Goal: Contribute content: Add original content to the website for others to see

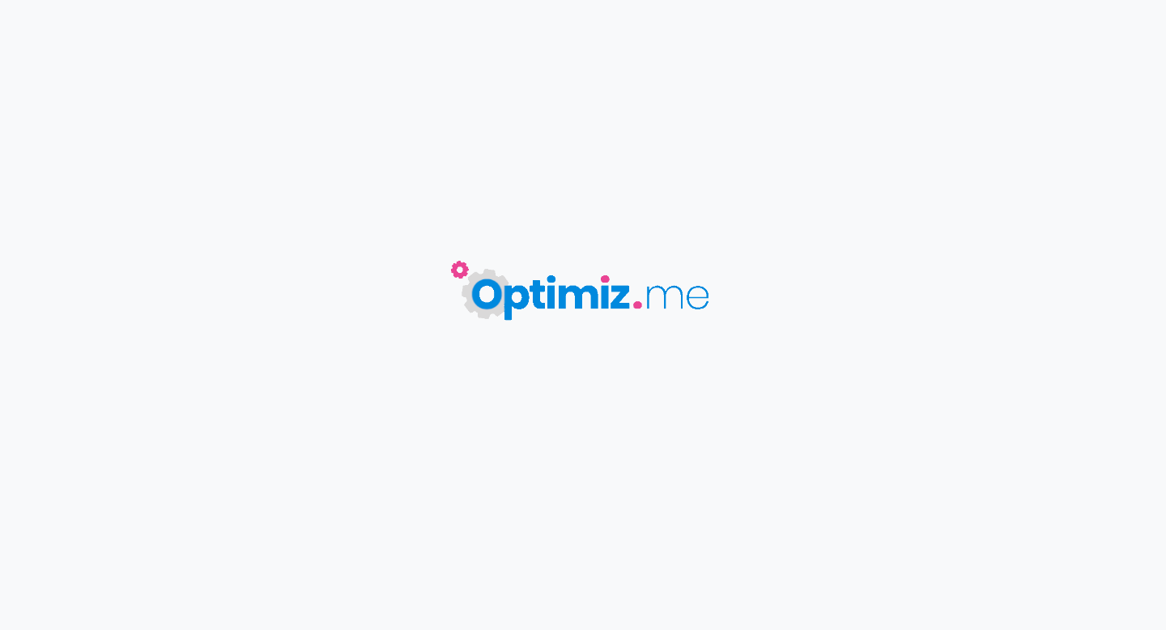
type input "TOHTEM PLM"
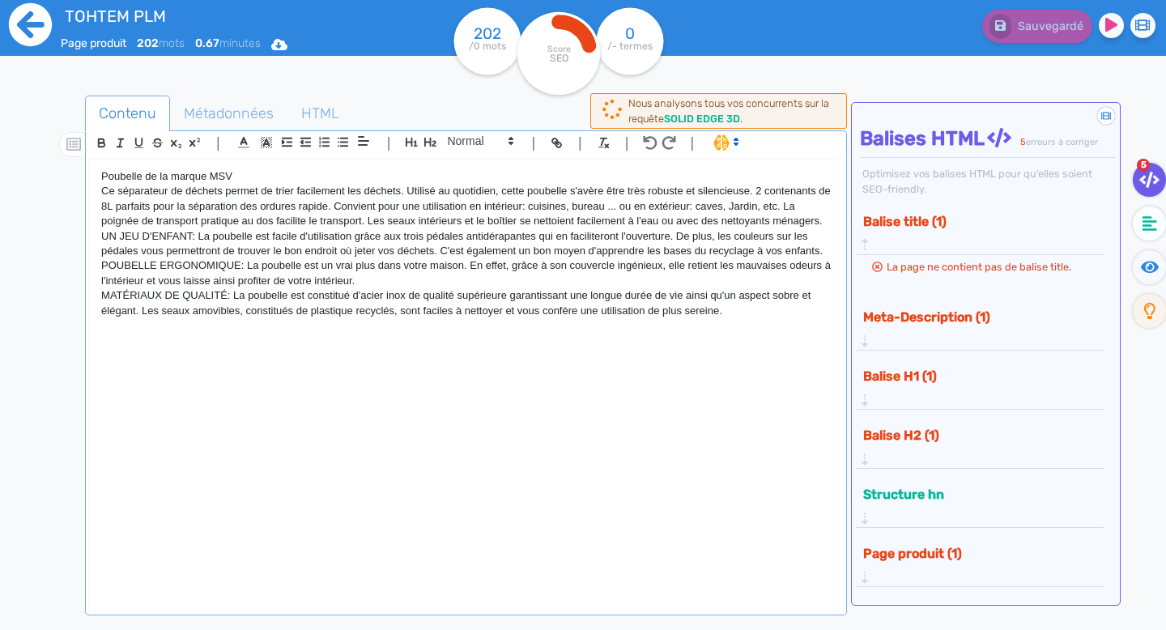
click at [49, 24] on icon at bounding box center [30, 24] width 43 height 43
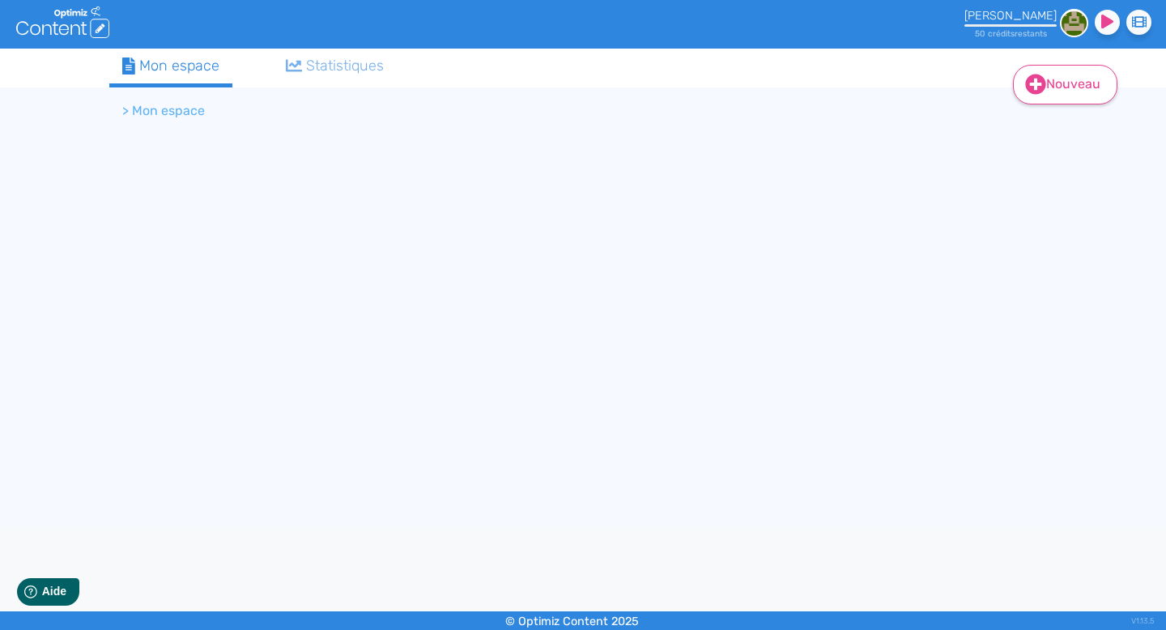
click at [1068, 80] on link "Nouveau" at bounding box center [1065, 85] width 104 height 40
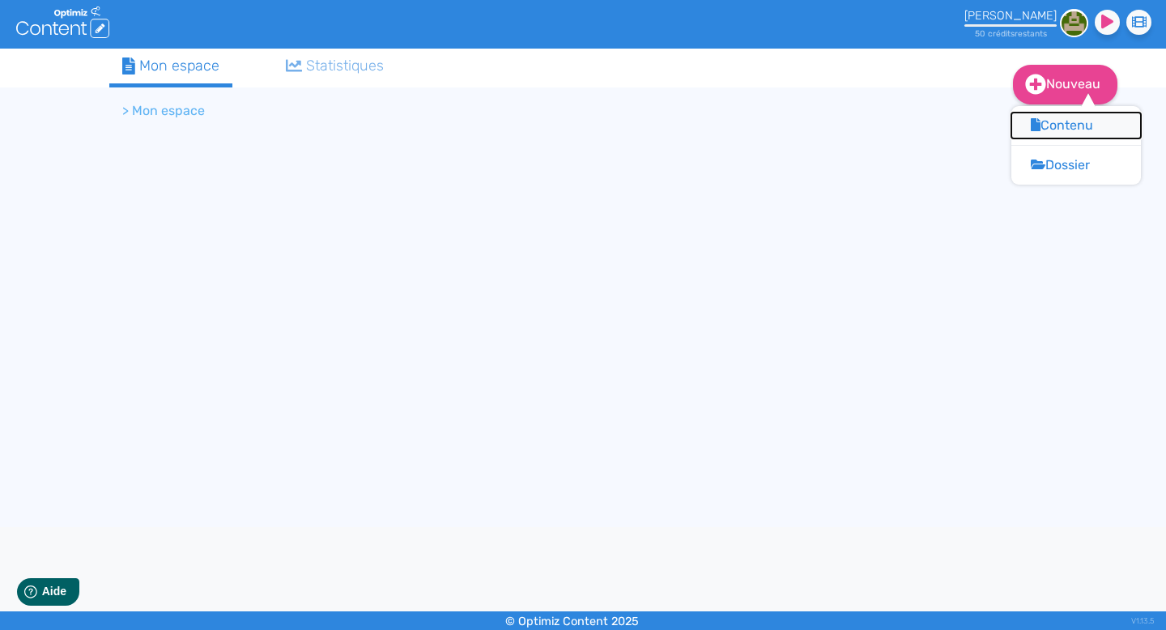
click at [1064, 124] on button "Contenu" at bounding box center [1077, 126] width 130 height 26
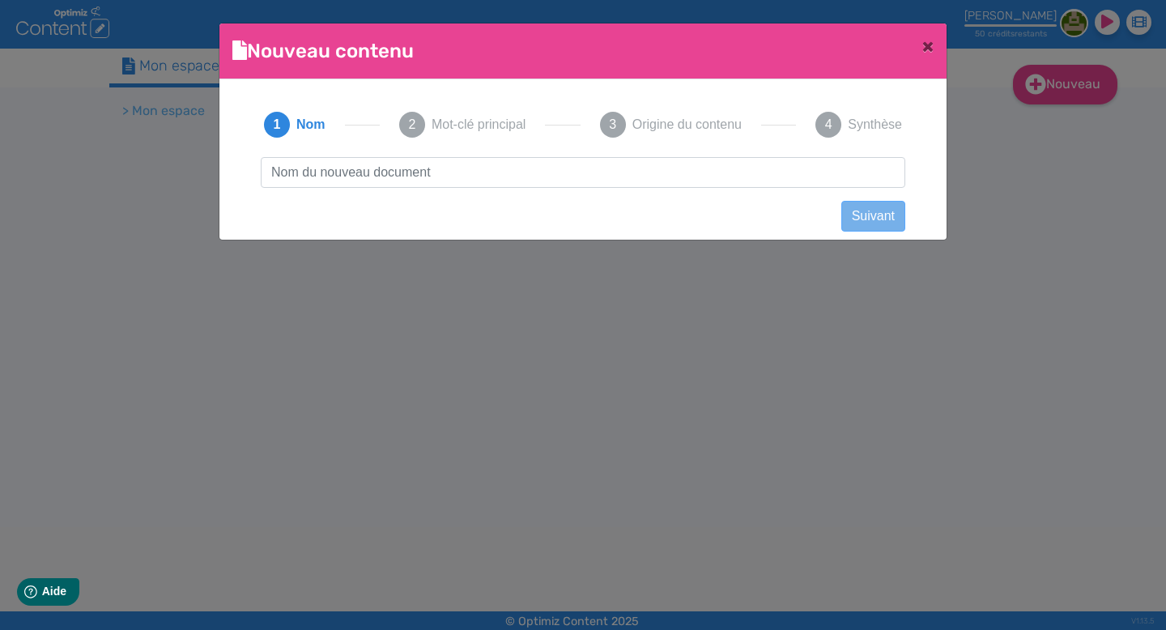
scroll to position [1, 0]
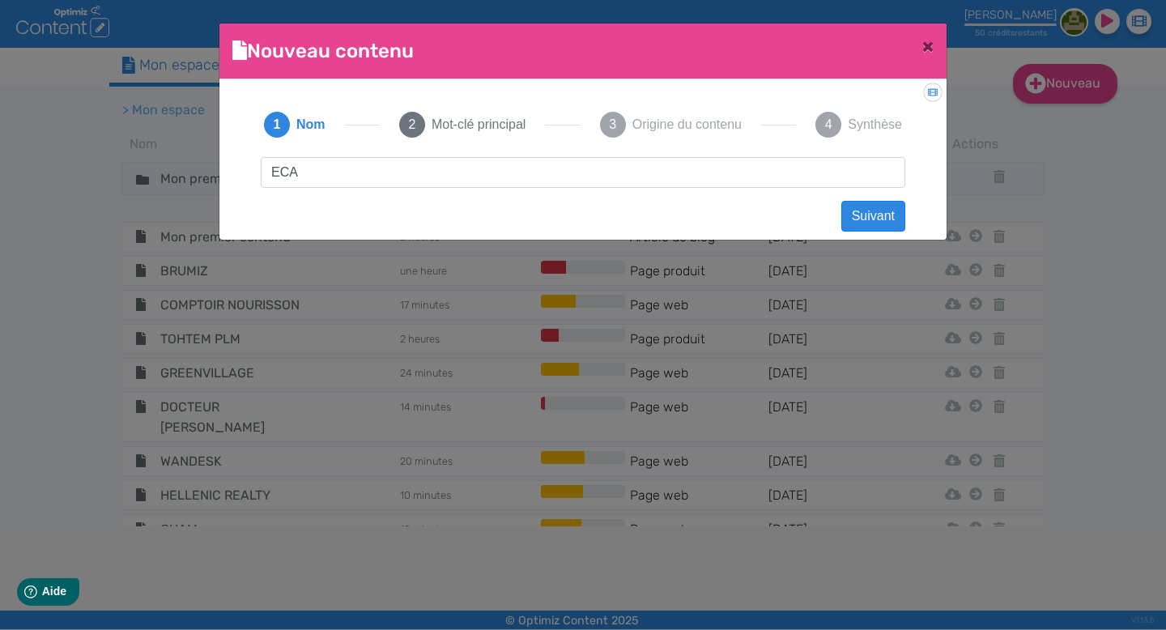
type input "ECAM"
click at [868, 221] on button "Suivant" at bounding box center [874, 216] width 64 height 31
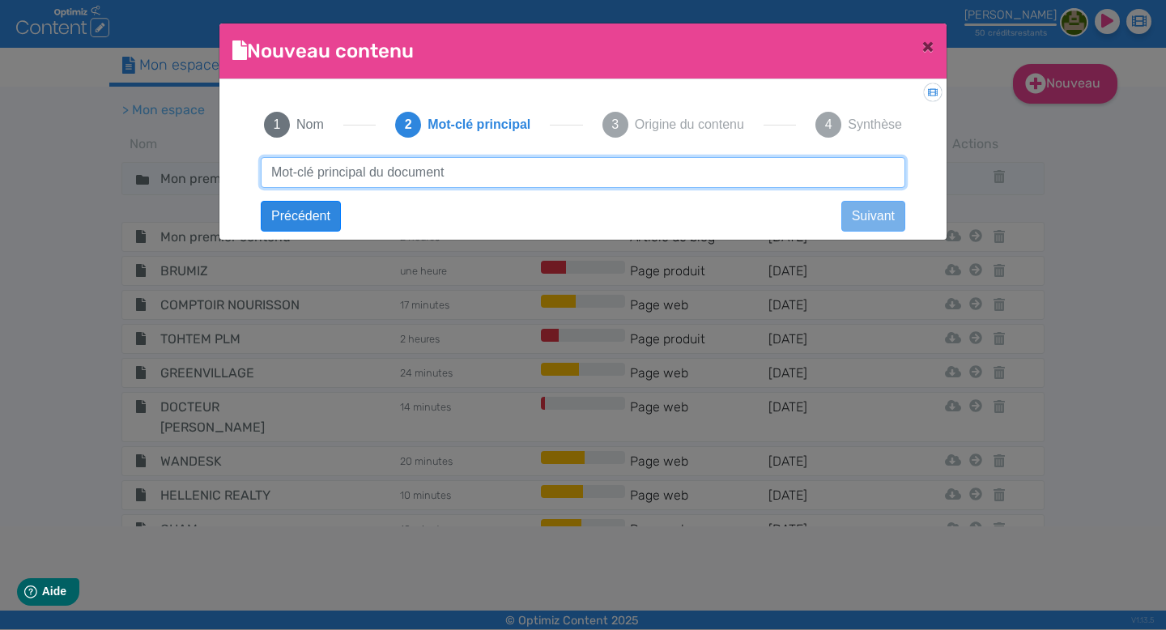
paste input "ecole ingenieur lyon"
type input "ecole ingenieur lyon"
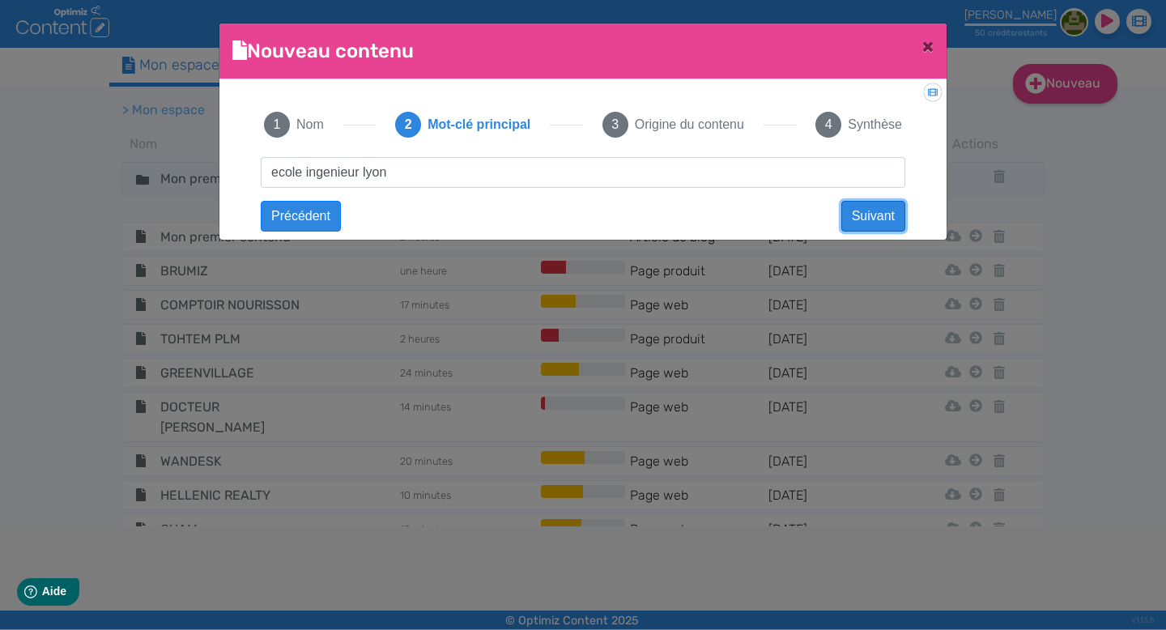
click at [868, 221] on button "Suivant" at bounding box center [874, 216] width 64 height 31
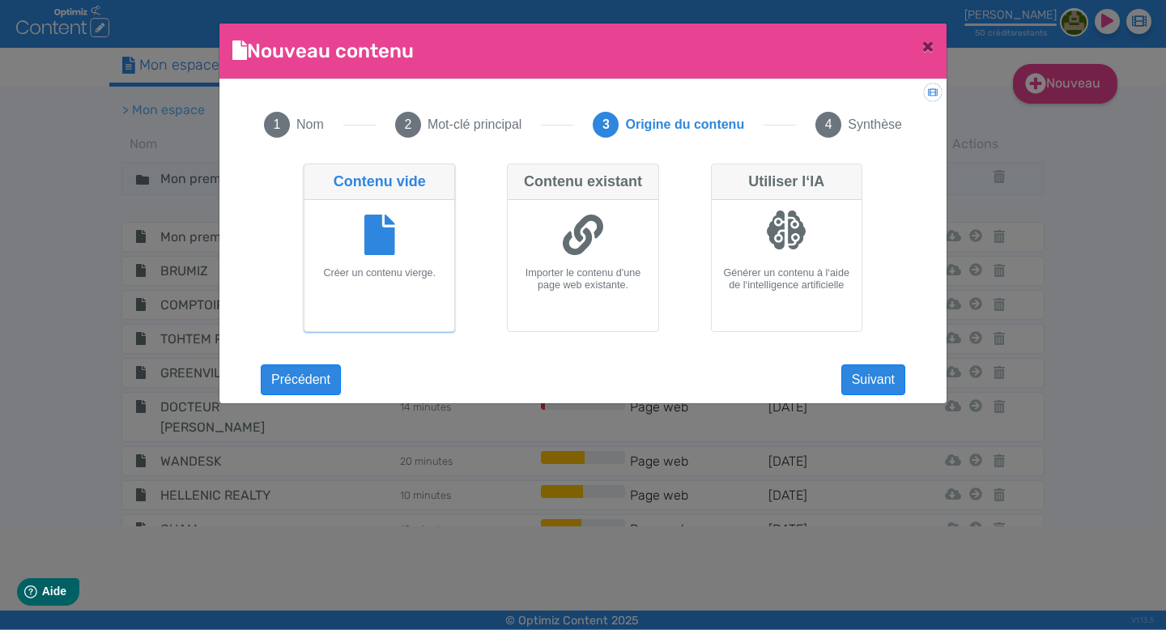
click at [547, 229] on div at bounding box center [582, 237] width 137 height 61
click at [518, 174] on input "Contenu existant Importer le contenu d'une page web existante." at bounding box center [512, 169] width 11 height 11
radio input "true"
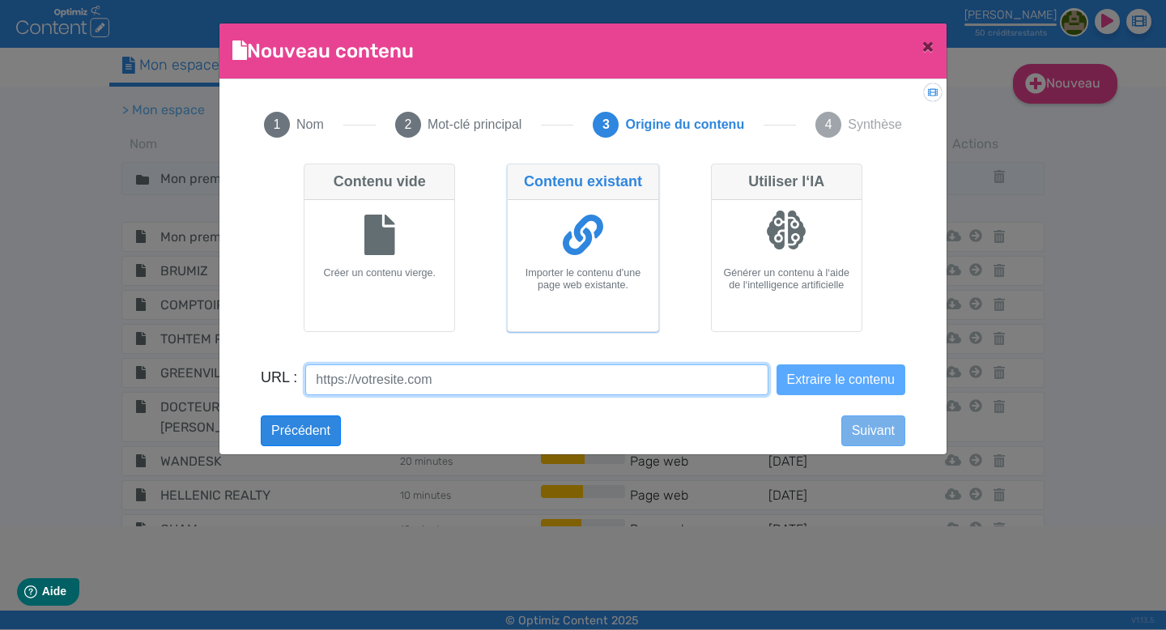
click at [428, 386] on input "URL :" at bounding box center [536, 380] width 463 height 31
paste input "[URL][DOMAIN_NAME]"
type input "[URL][DOMAIN_NAME]"
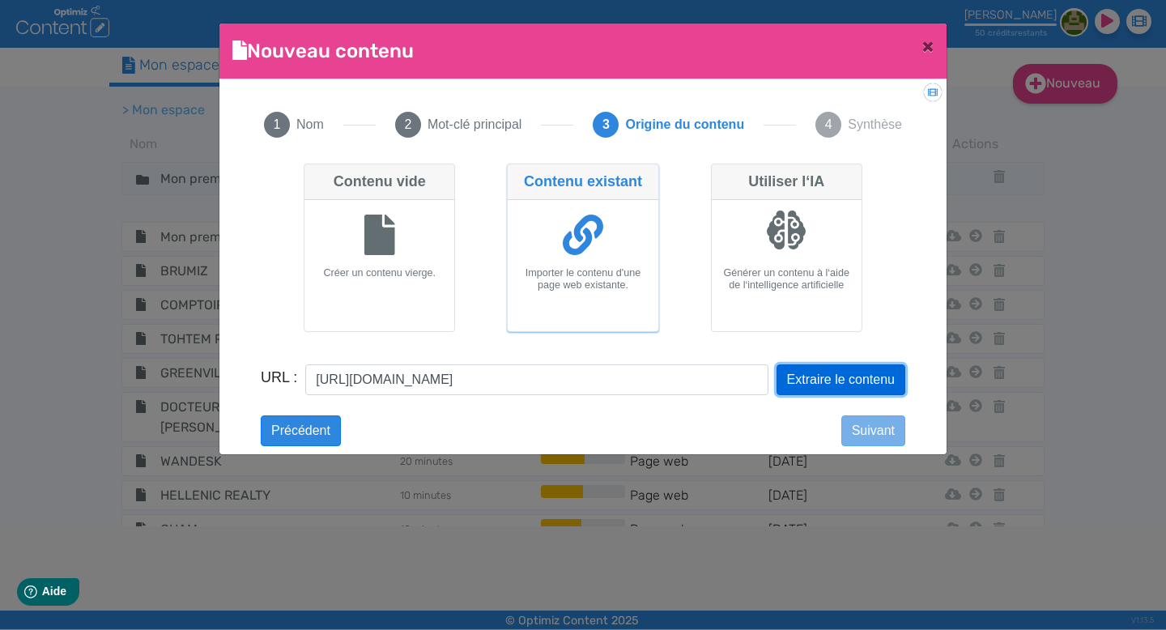
click at [839, 382] on button "Extraire le contenu" at bounding box center [841, 380] width 129 height 31
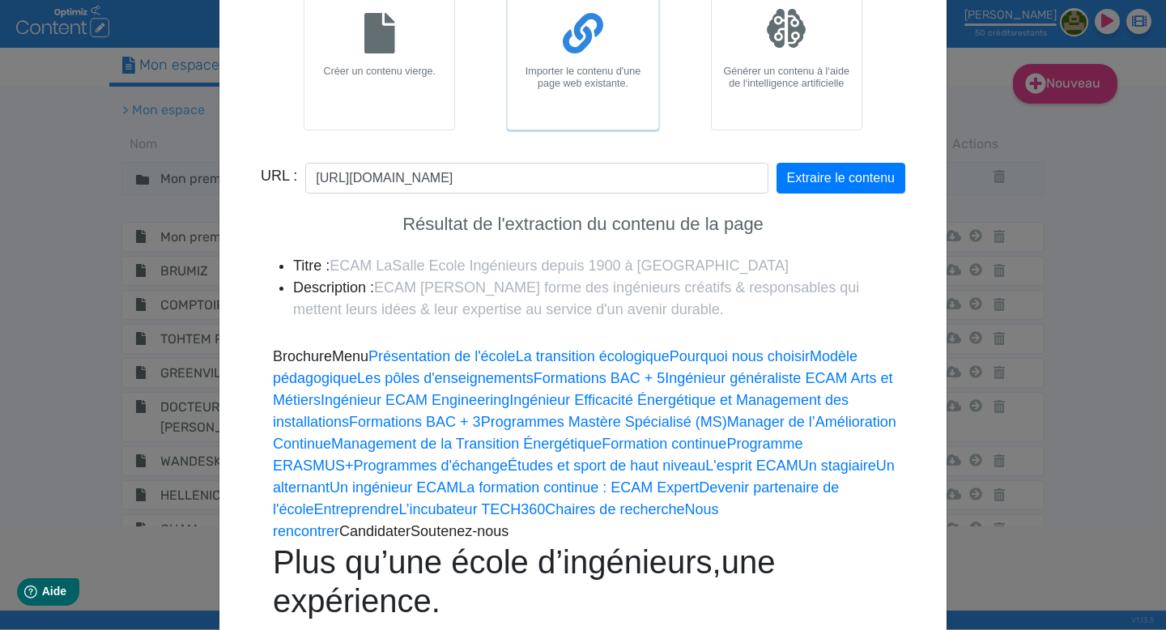
scroll to position [389, 0]
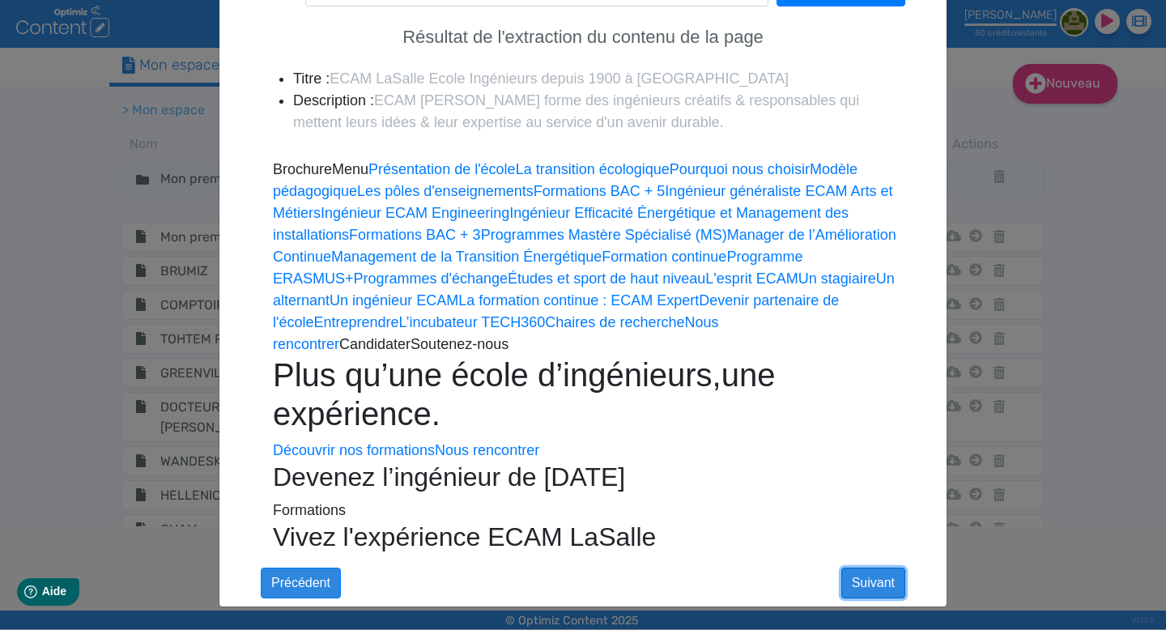
click at [872, 577] on button "Suivant" at bounding box center [874, 583] width 64 height 31
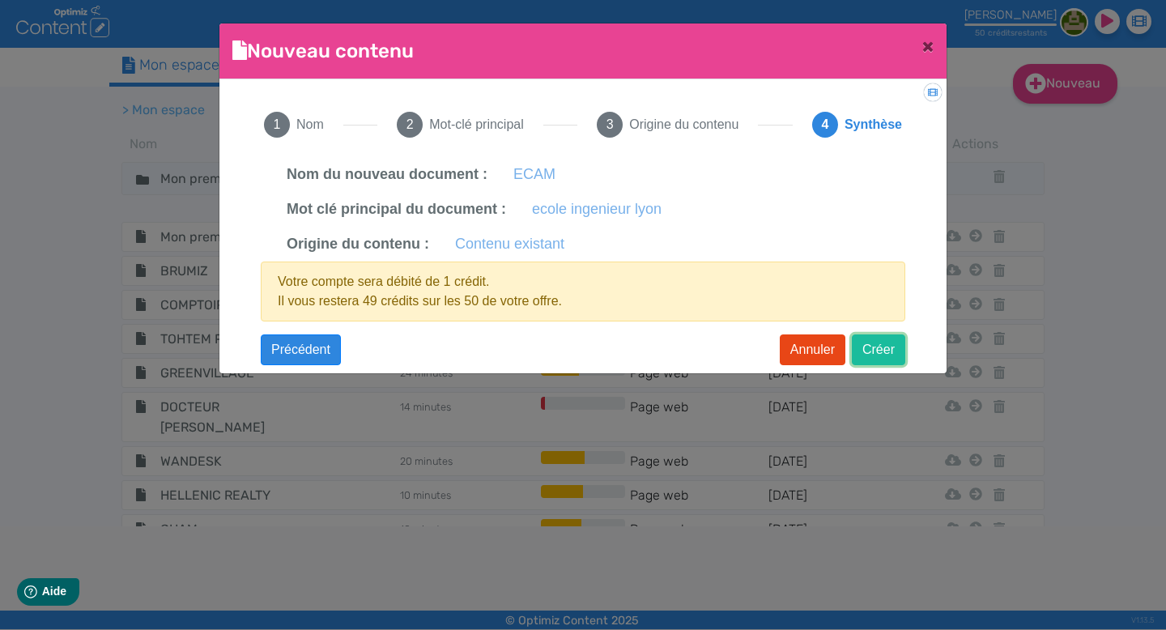
click at [884, 343] on button "Créer" at bounding box center [878, 350] width 53 height 31
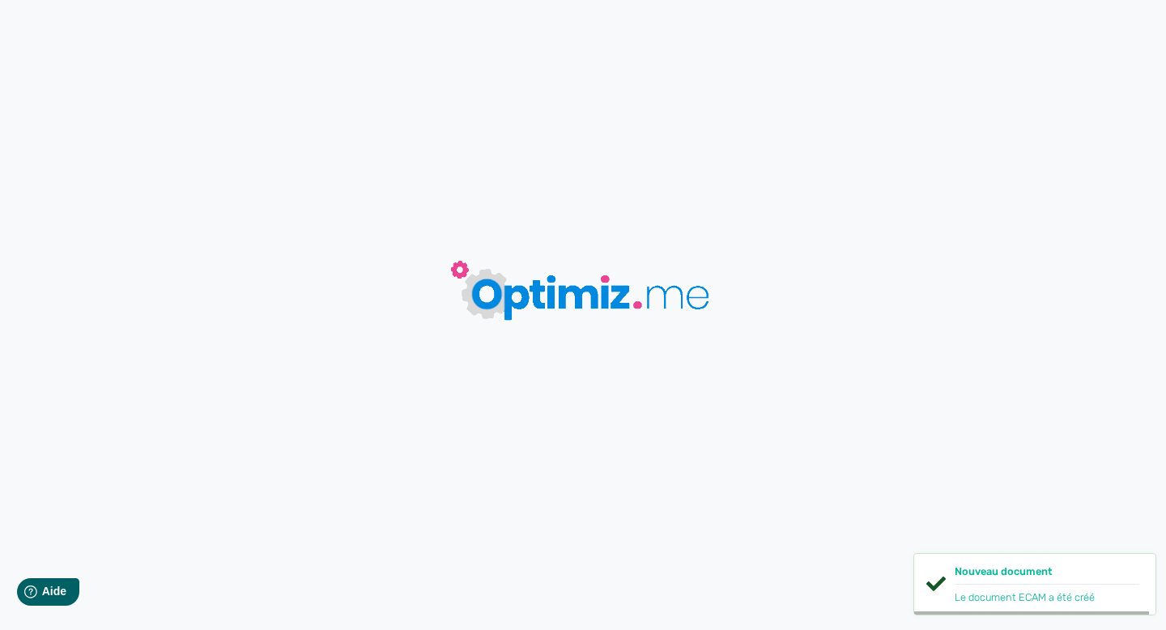
type input "ECAM"
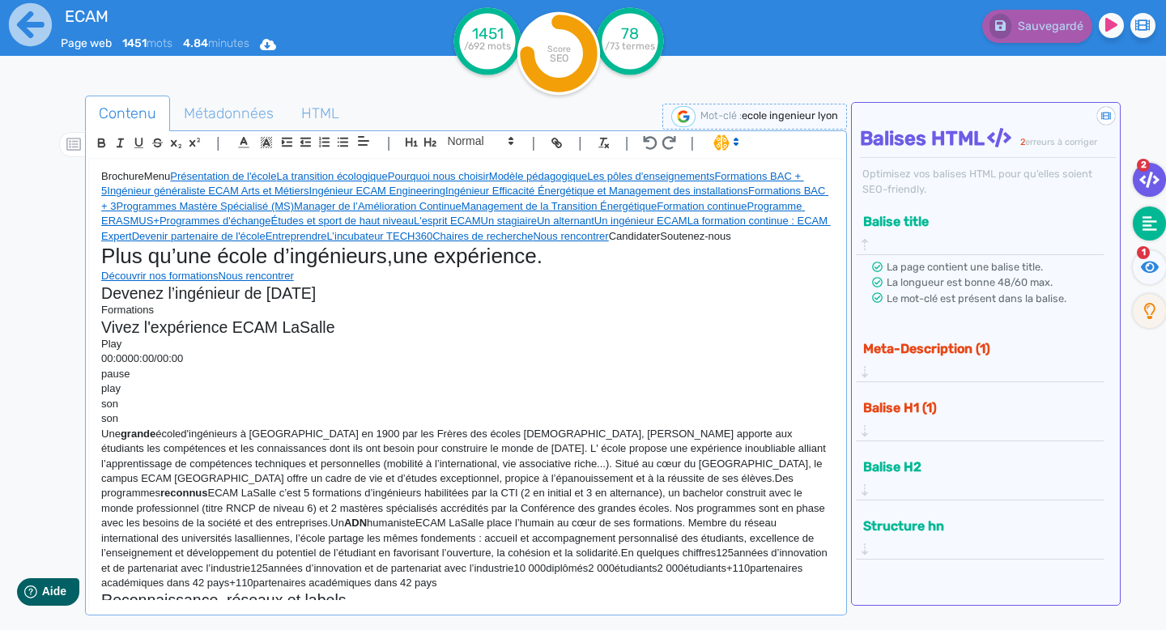
click at [1147, 211] on fa-icon at bounding box center [1149, 224] width 33 height 34
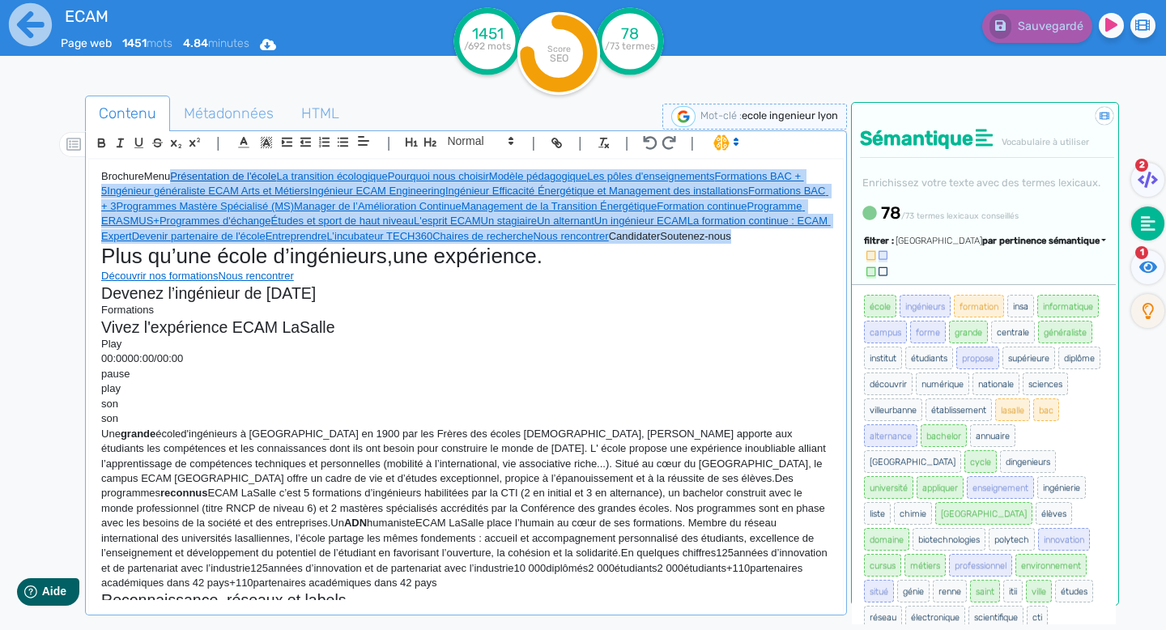
drag, startPoint x: 753, startPoint y: 241, endPoint x: 170, endPoint y: 177, distance: 586.7
click at [170, 177] on p "BrochureMenu Présentation de l'école La transition écologique Pourquoi nous cho…" at bounding box center [466, 206] width 730 height 75
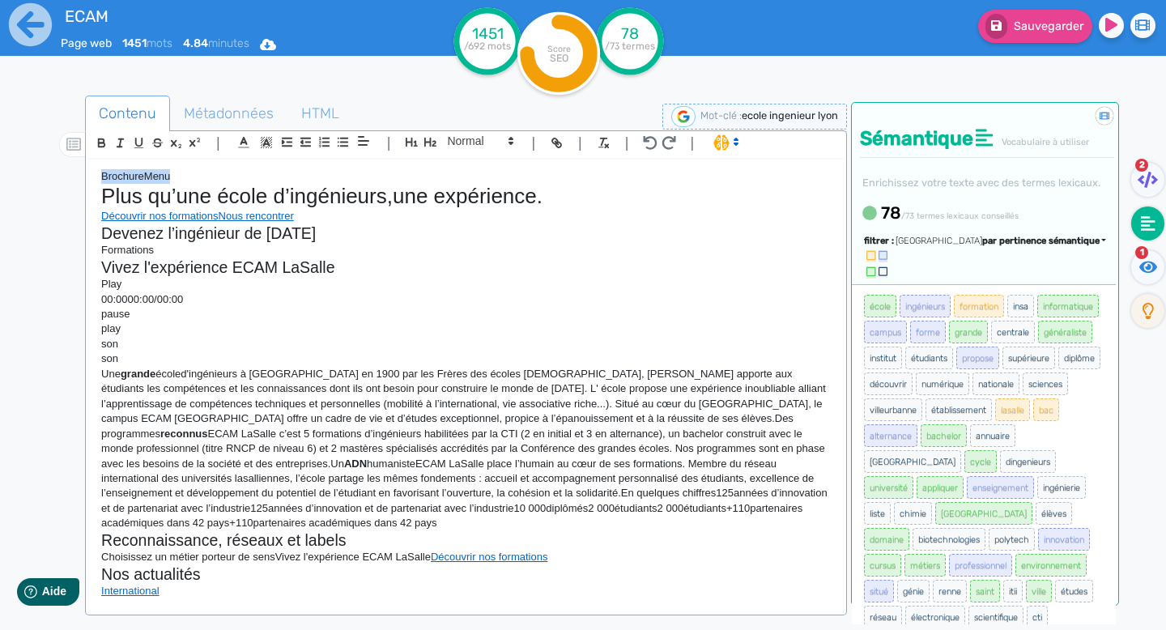
drag, startPoint x: 154, startPoint y: 177, endPoint x: 67, endPoint y: 177, distance: 86.7
click at [67, 177] on div "Contenu Métadonnées HTML | | H3 H4 H5 H6 Normal | | | | BrochureMenu Plus qu’un…" at bounding box center [606, 412] width 1119 height 641
click at [685, 117] on img at bounding box center [684, 116] width 24 height 21
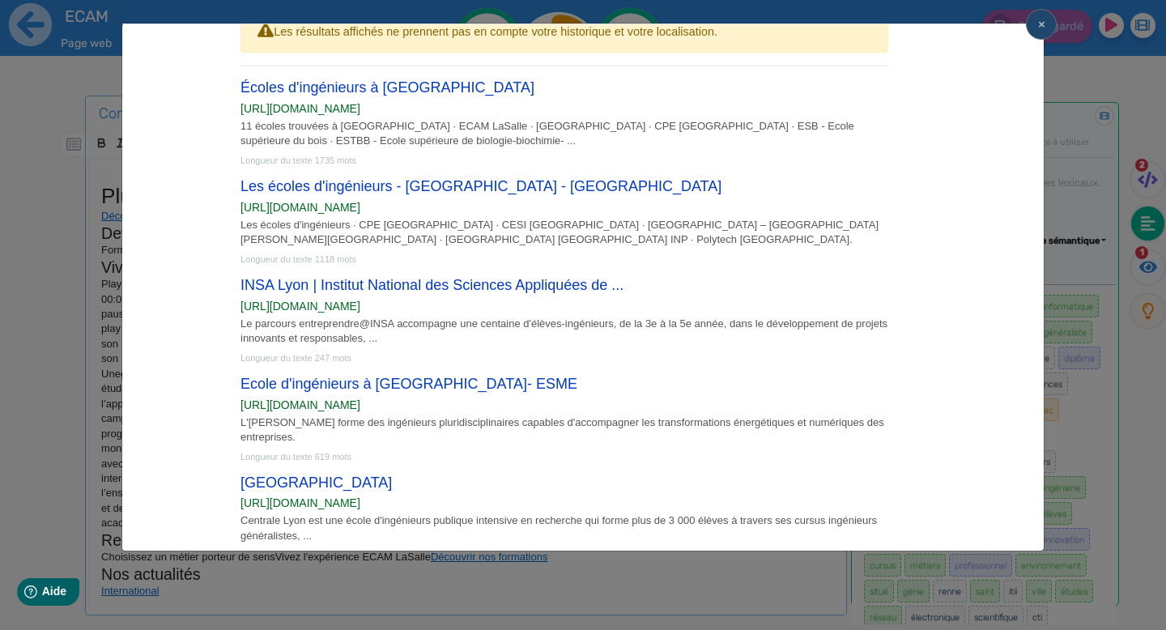
scroll to position [157, 0]
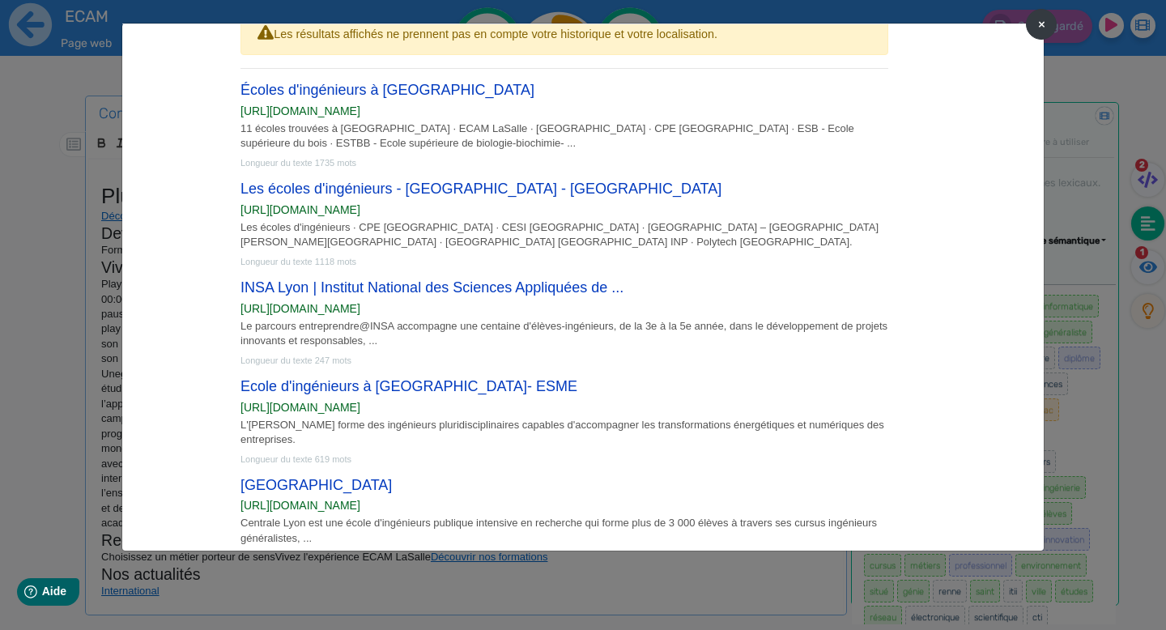
click at [1040, 30] on span "×" at bounding box center [1041, 23] width 7 height 15
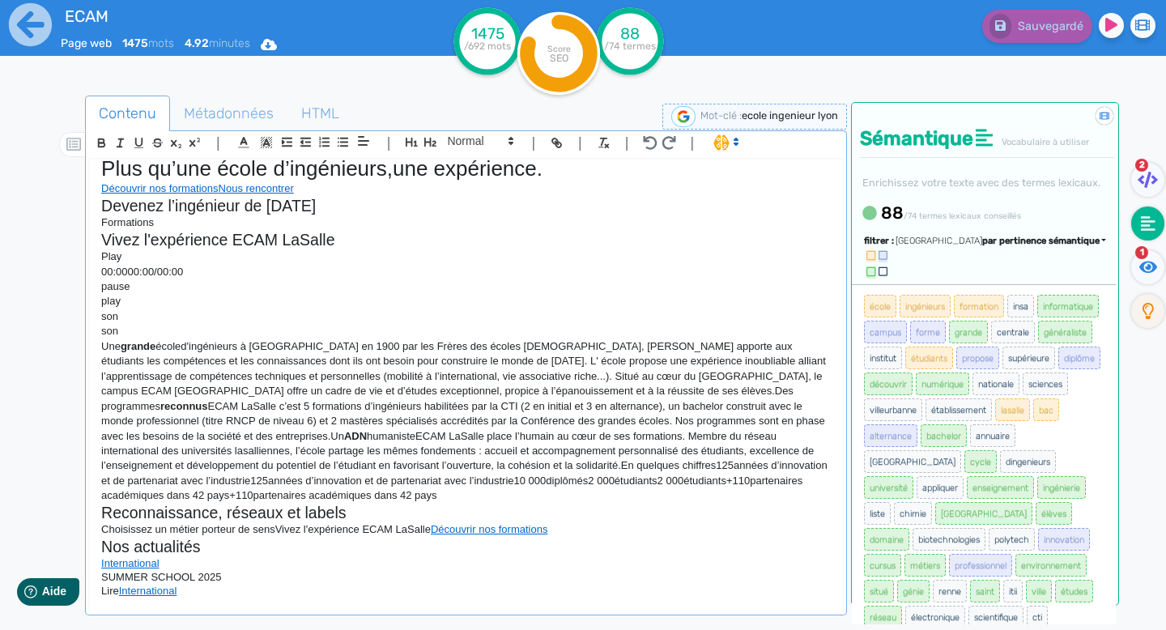
scroll to position [0, 0]
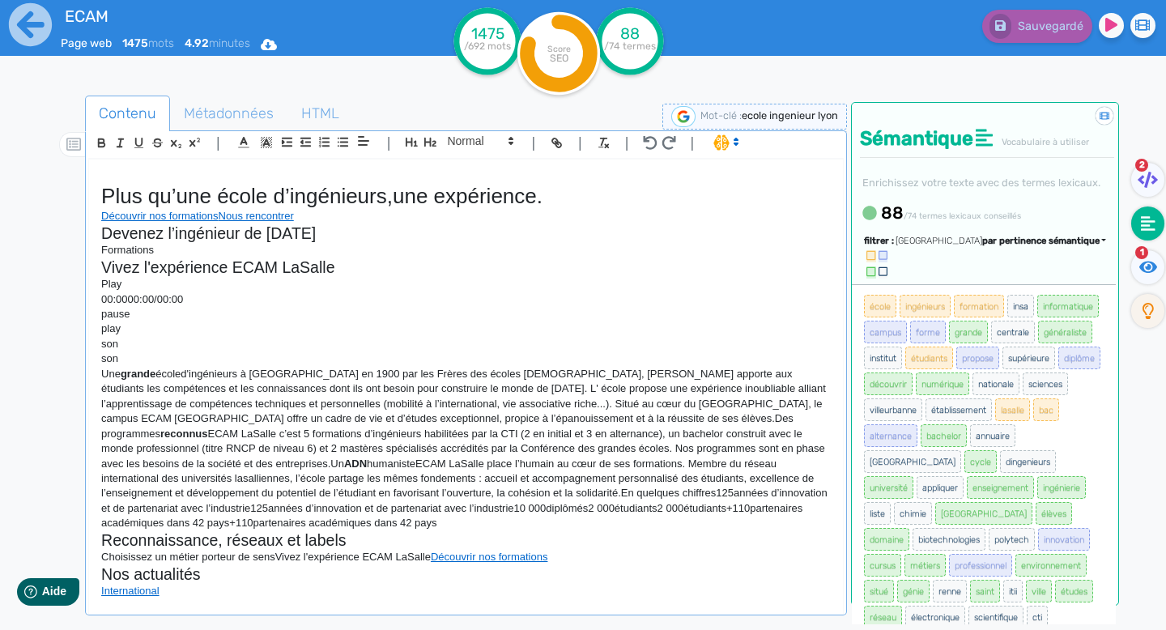
click at [676, 114] on img at bounding box center [684, 116] width 24 height 21
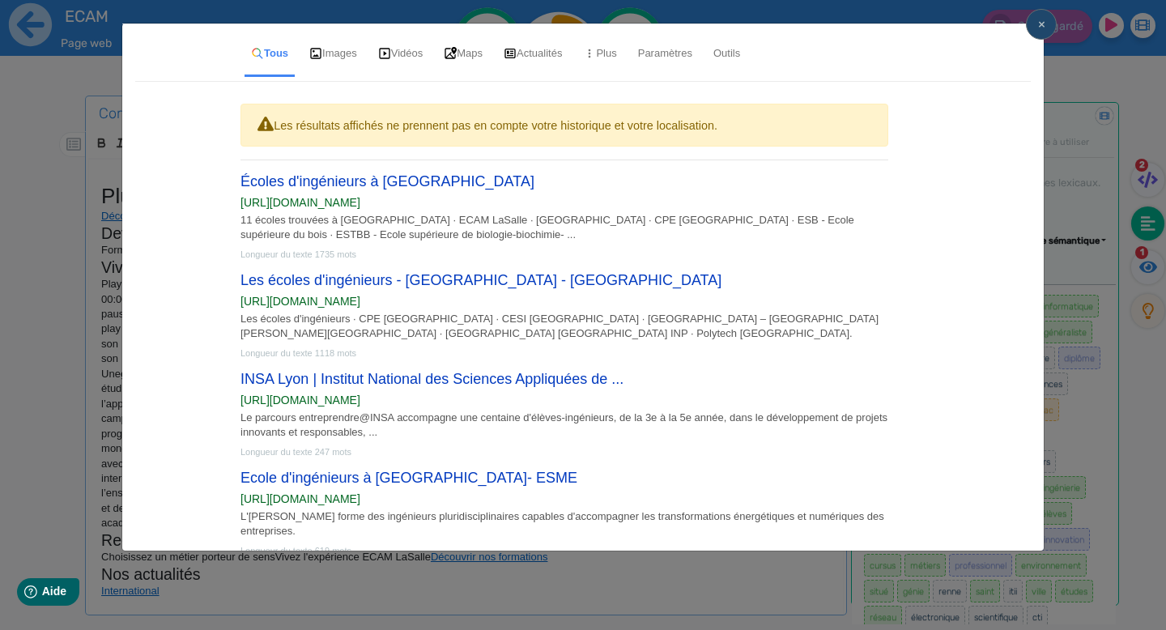
scroll to position [69, 0]
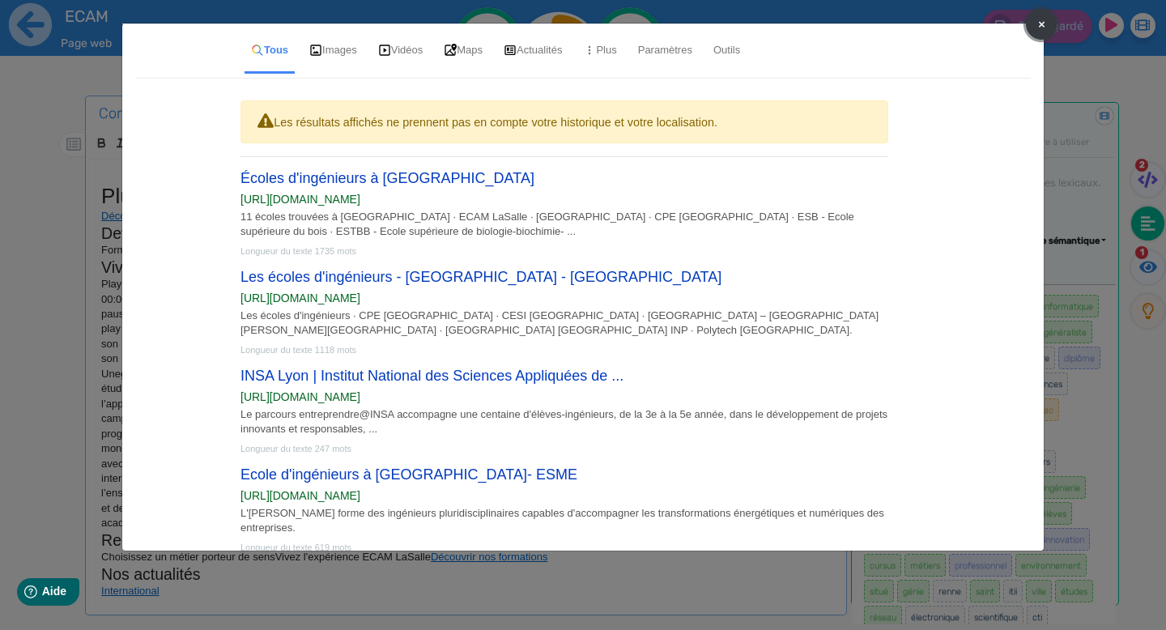
click at [1034, 26] on button "×" at bounding box center [1041, 24] width 31 height 31
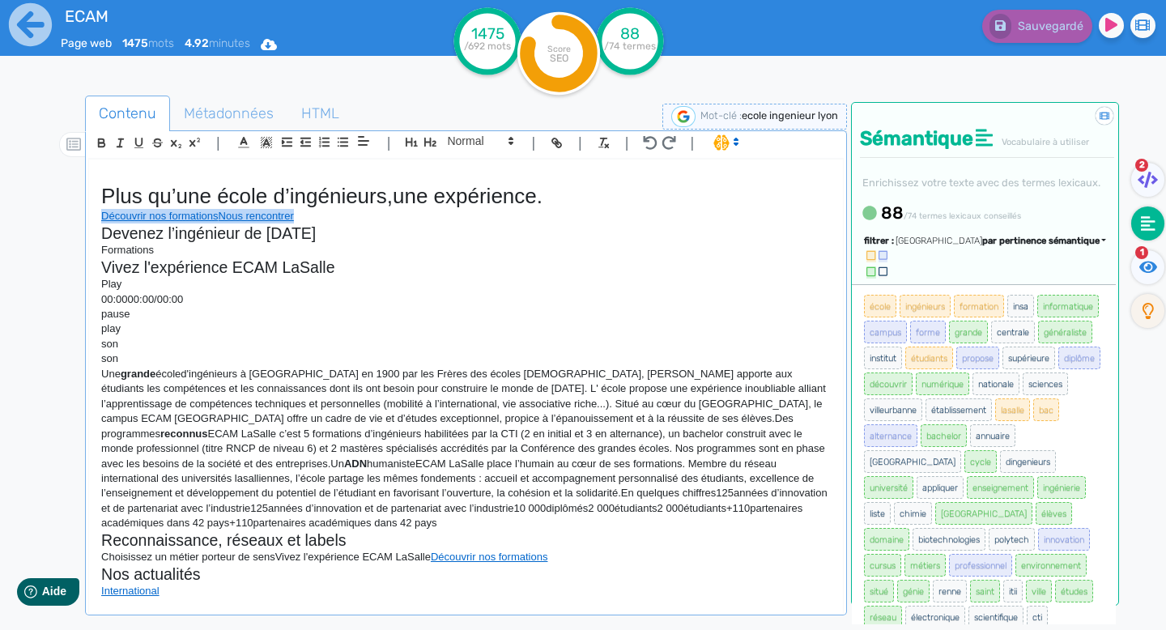
drag, startPoint x: 96, startPoint y: 219, endPoint x: 311, endPoint y: 217, distance: 214.7
click at [311, 217] on div "Plus qu’une école d’ingénieurs,une expérience. Découvrir nos formations Nous re…" at bounding box center [466, 380] width 754 height 441
click at [96, 192] on div "Plus qu’une école d’ingénieurs,une expérience. [PERSON_NAME] l’ingénieur de [DA…" at bounding box center [466, 380] width 754 height 441
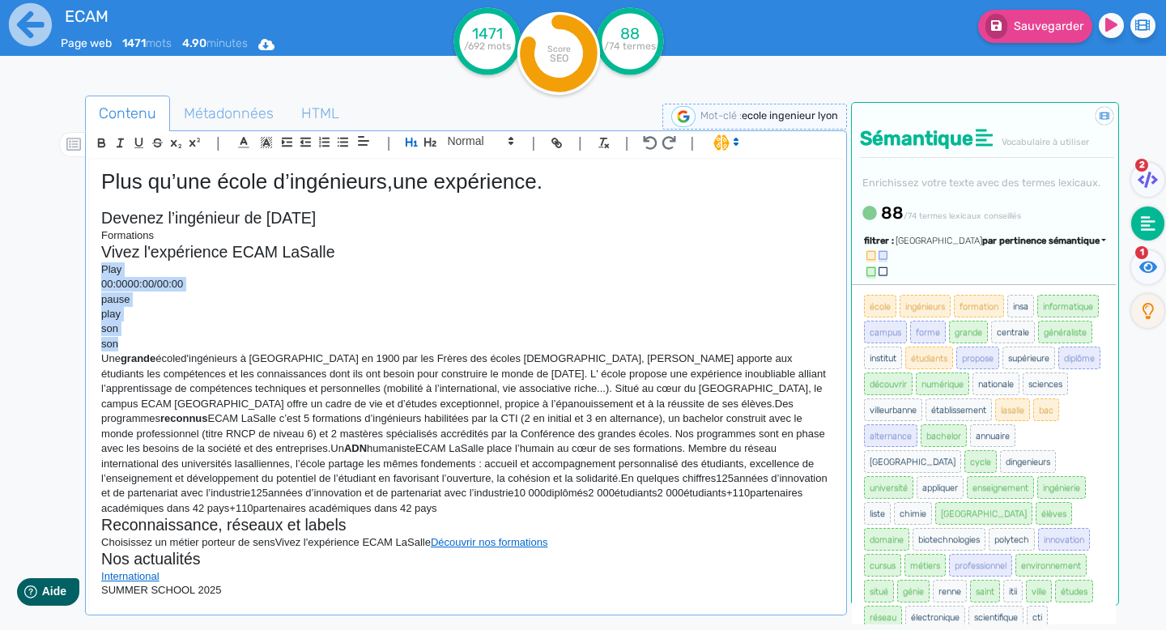
drag, startPoint x: 96, startPoint y: 273, endPoint x: 130, endPoint y: 344, distance: 79.0
click at [130, 344] on div "Plus qu’une école d’ingénieurs,une expérience. [PERSON_NAME] l’ingénieur de [DA…" at bounding box center [466, 380] width 754 height 441
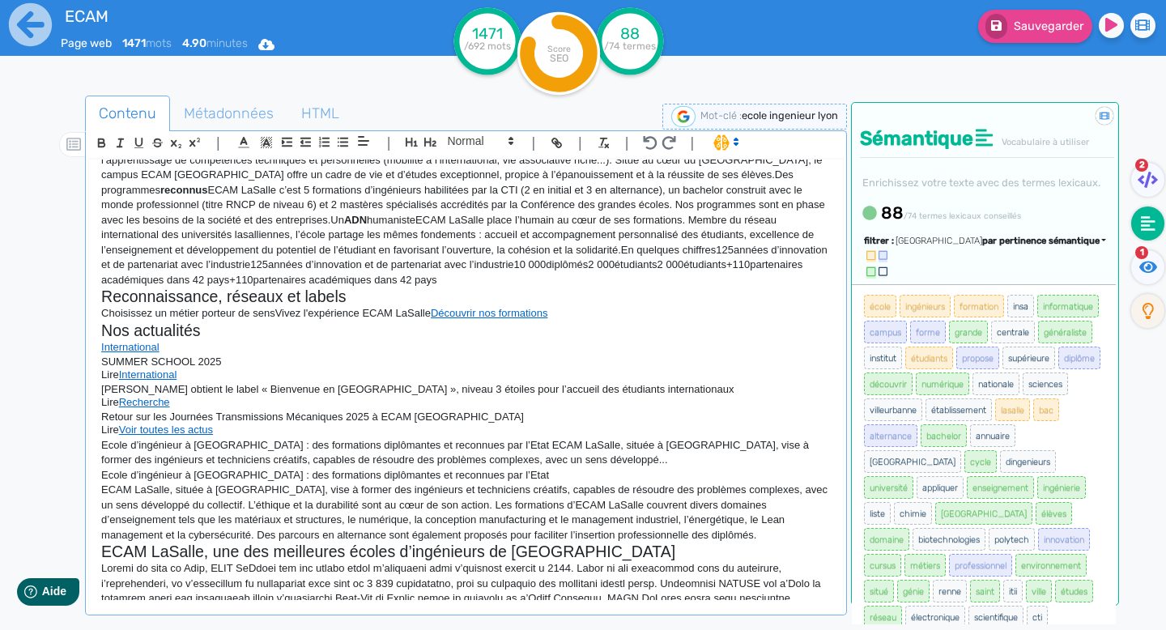
scroll to position [2, 0]
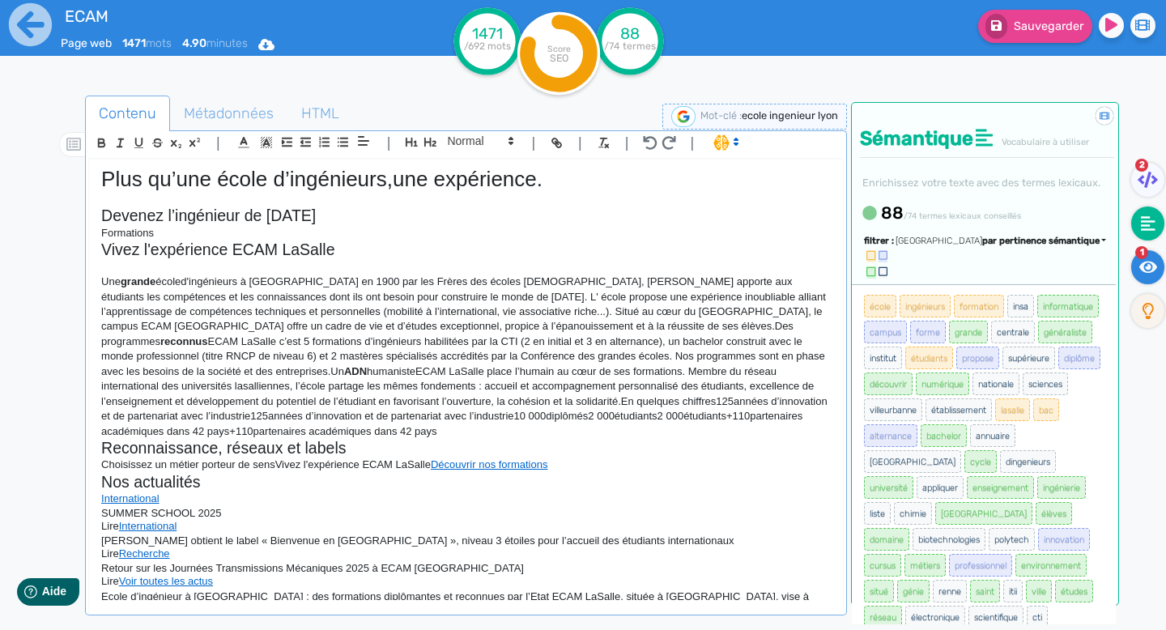
click at [1144, 276] on fa-icon at bounding box center [1148, 267] width 33 height 34
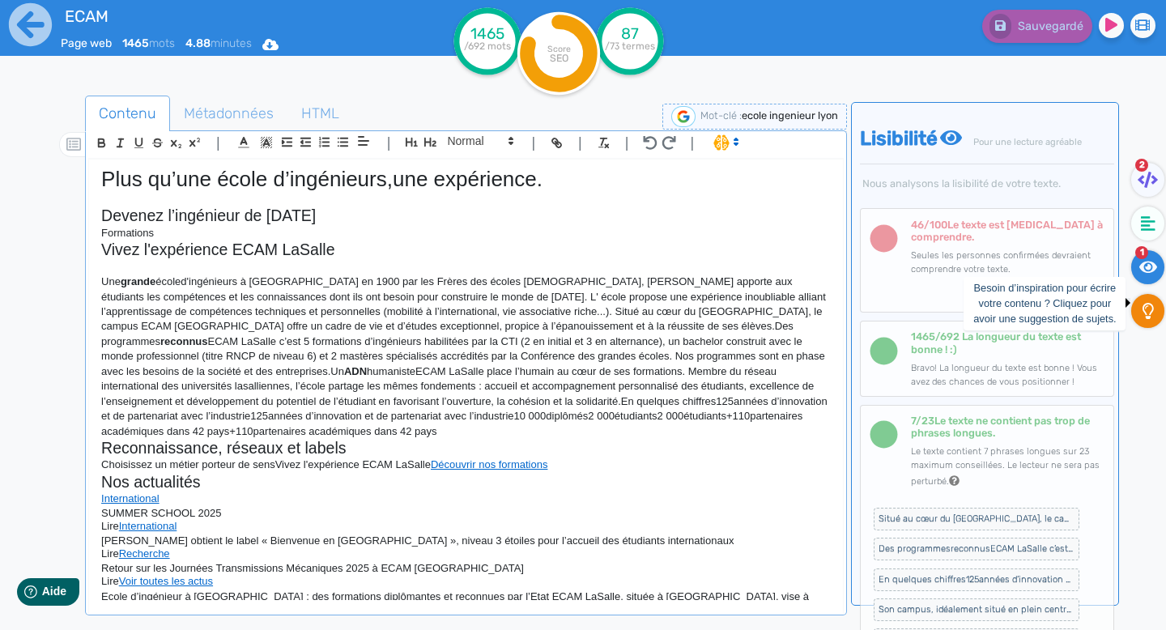
click at [1146, 307] on icon at bounding box center [1148, 311] width 11 height 16
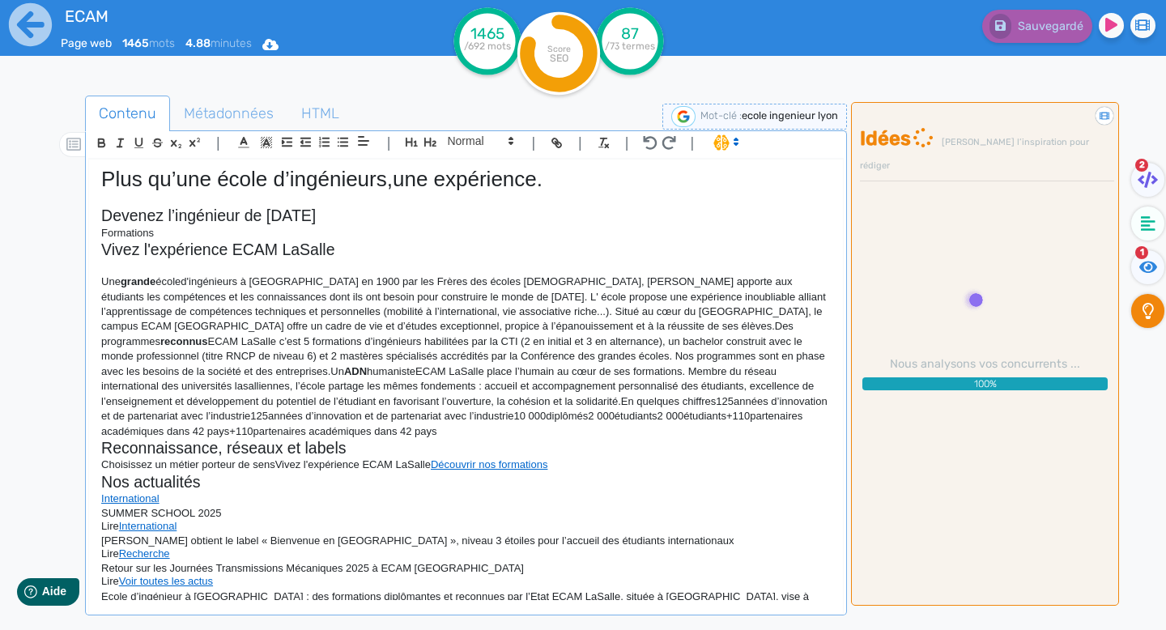
click at [1145, 168] on span "2" at bounding box center [1142, 165] width 13 height 13
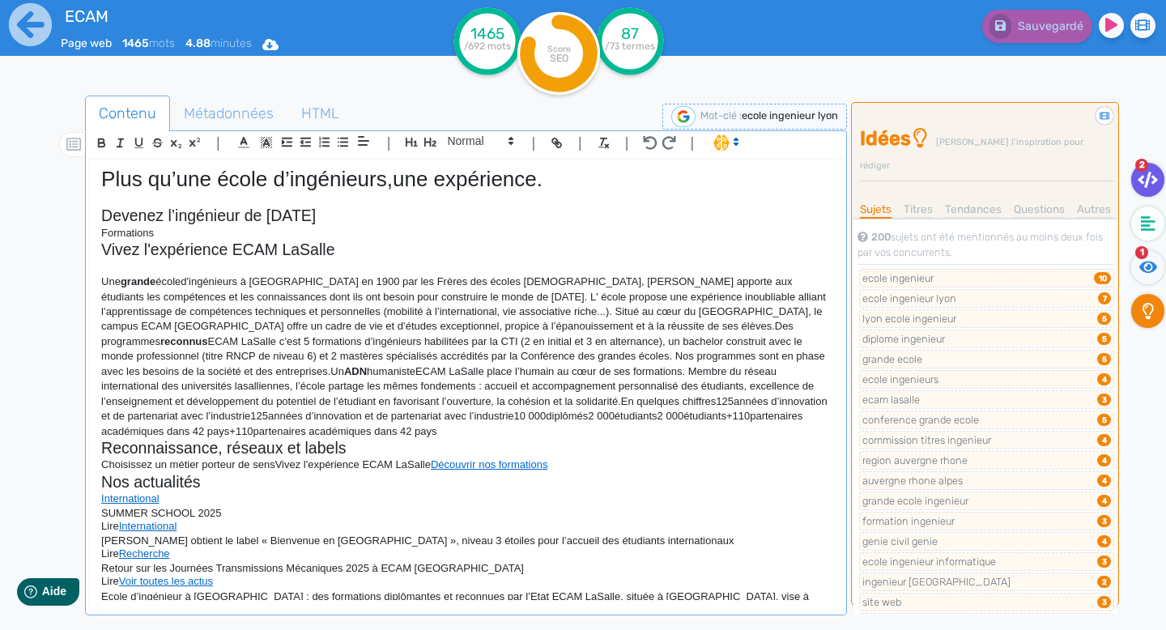
click at [1150, 191] on fa-icon at bounding box center [1148, 180] width 33 height 34
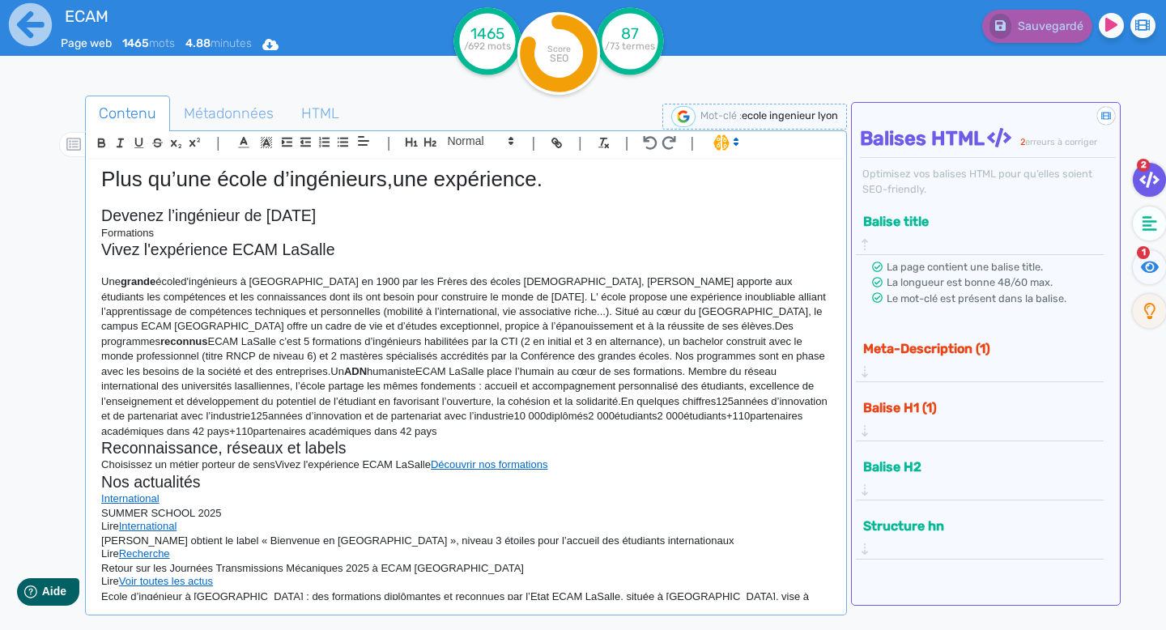
click at [1096, 394] on div "Balise H1 (1)" at bounding box center [980, 417] width 243 height 46
